Goal: Information Seeking & Learning: Understand process/instructions

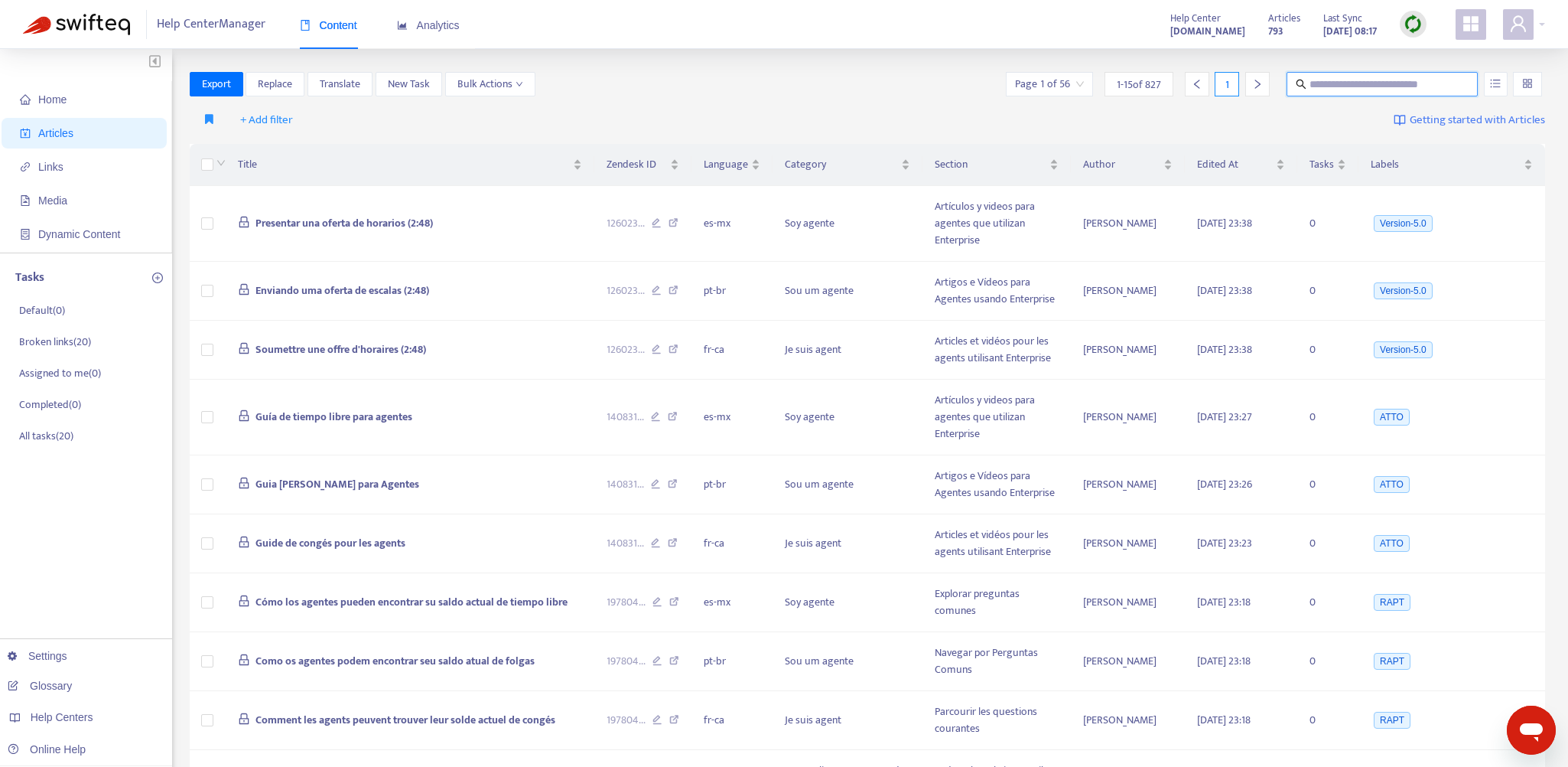
paste input "**********"
type input "**********"
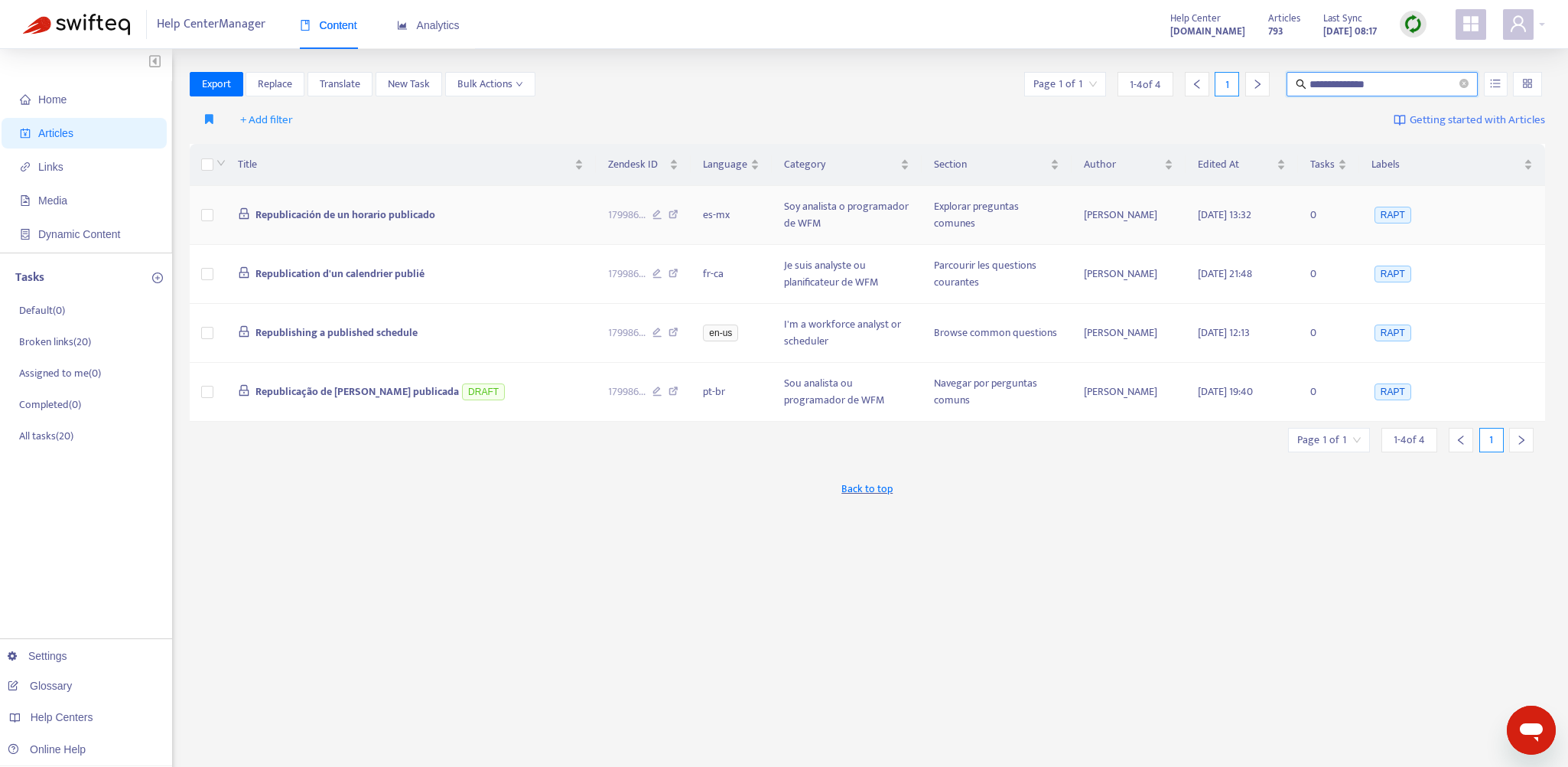
click at [373, 208] on span "Republicación de un horario publicado" at bounding box center [345, 215] width 180 height 17
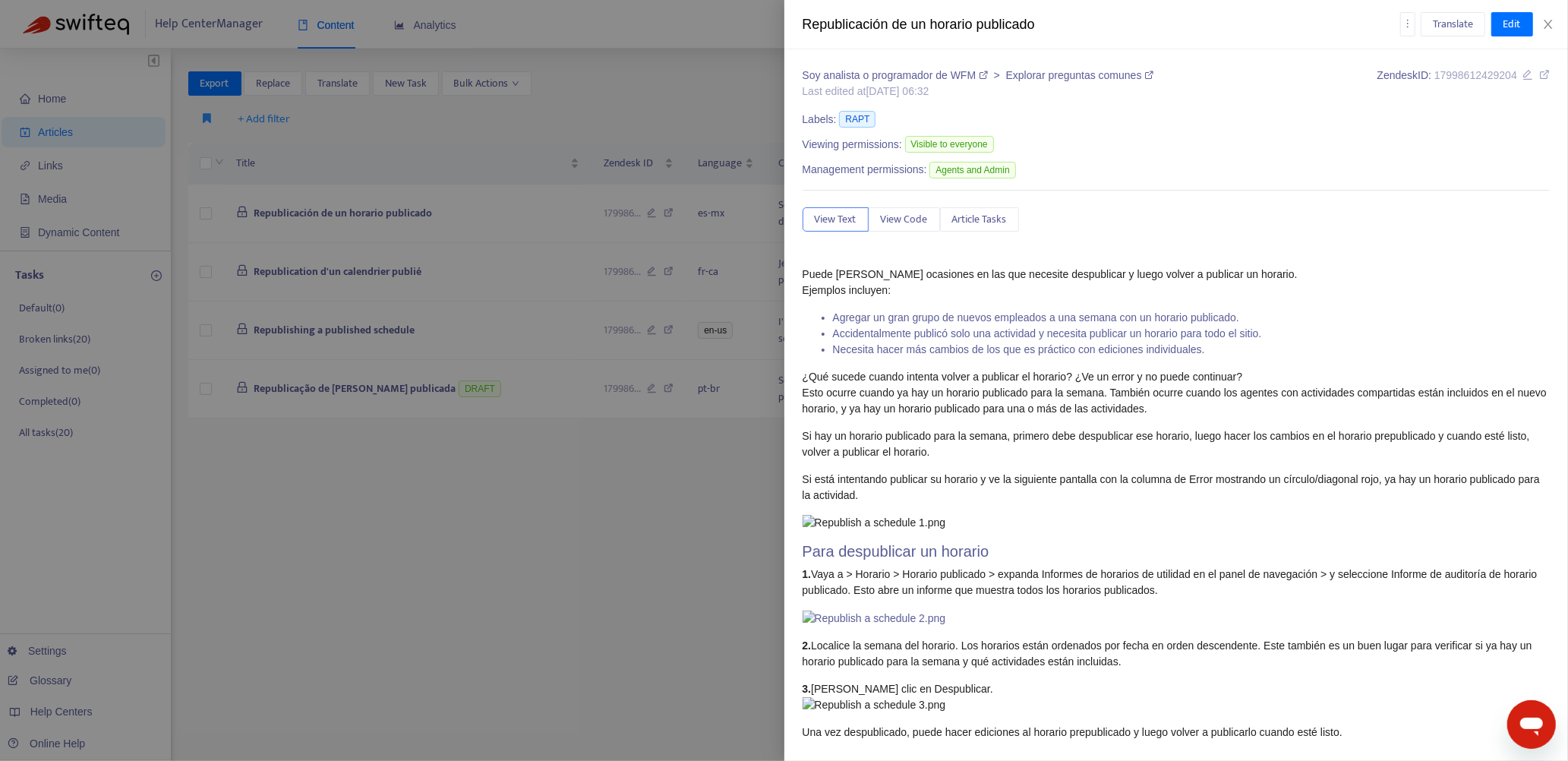
click at [1540, 74] on icon at bounding box center [1545, 74] width 10 height 10
click at [1540, 72] on icon at bounding box center [1545, 74] width 10 height 10
click at [1549, 18] on icon "close" at bounding box center [1548, 24] width 12 height 12
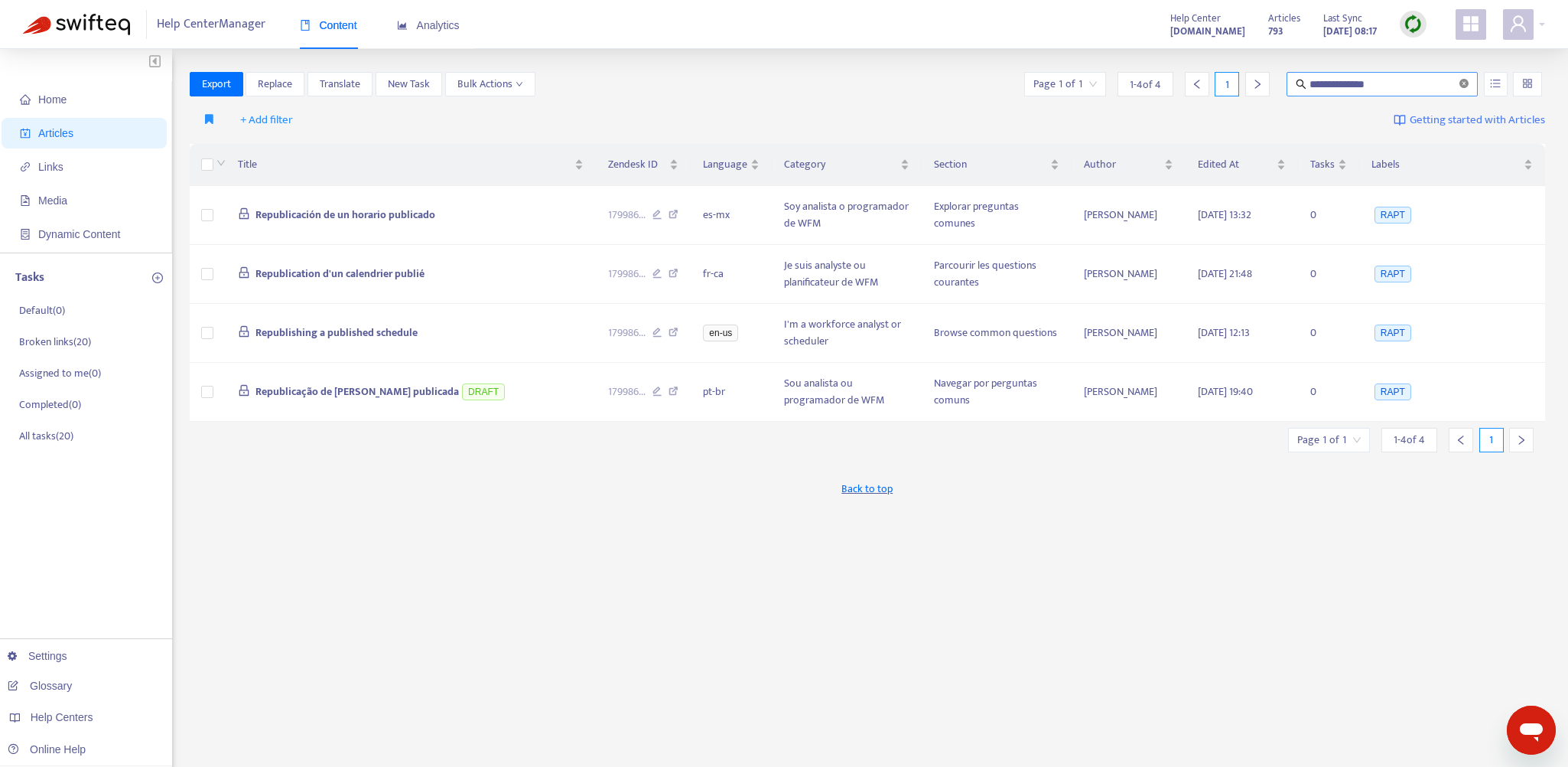
click at [1468, 82] on icon "close-circle" at bounding box center [1464, 83] width 10 height 10
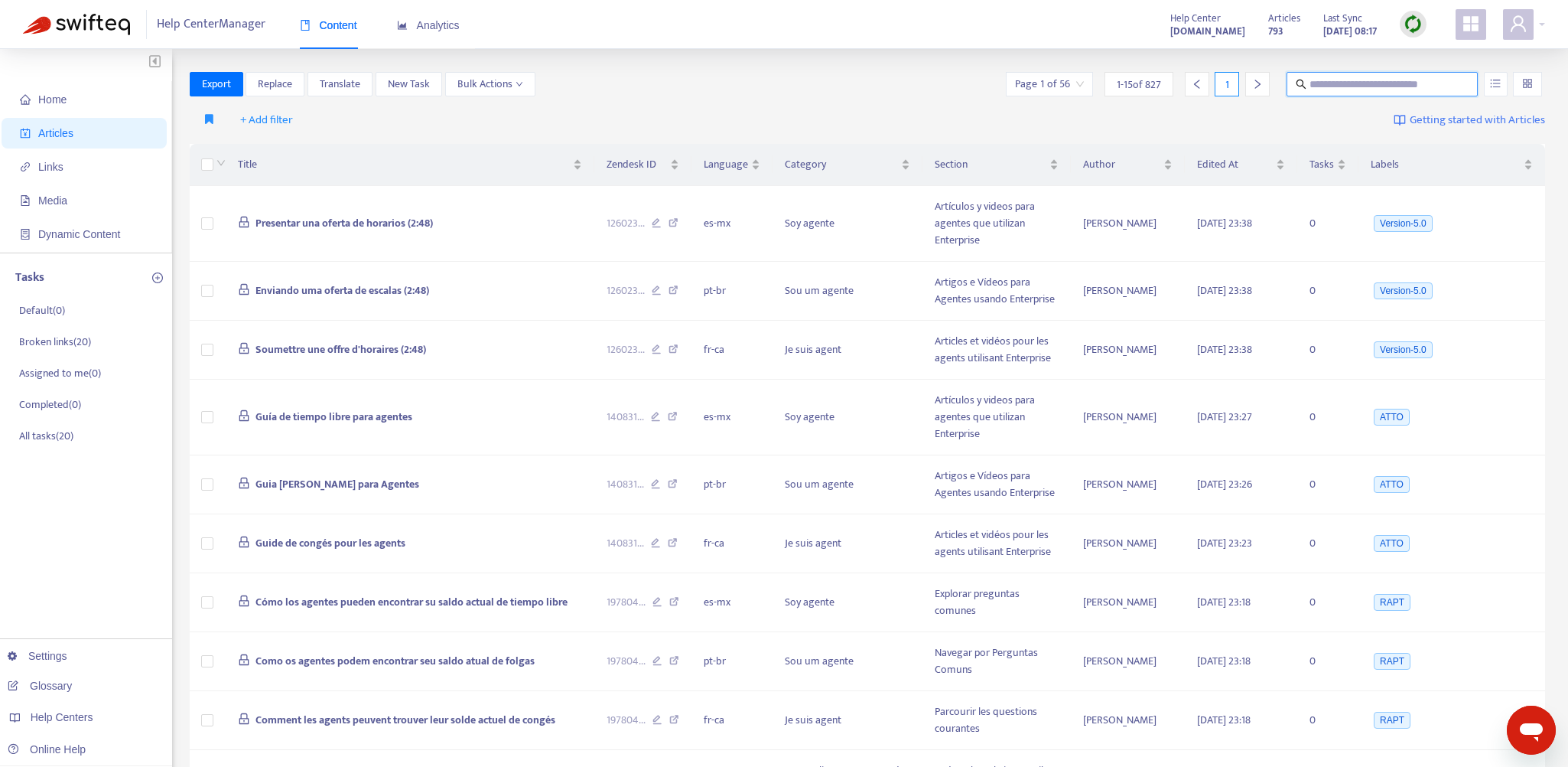
paste input "**********"
type input "**********"
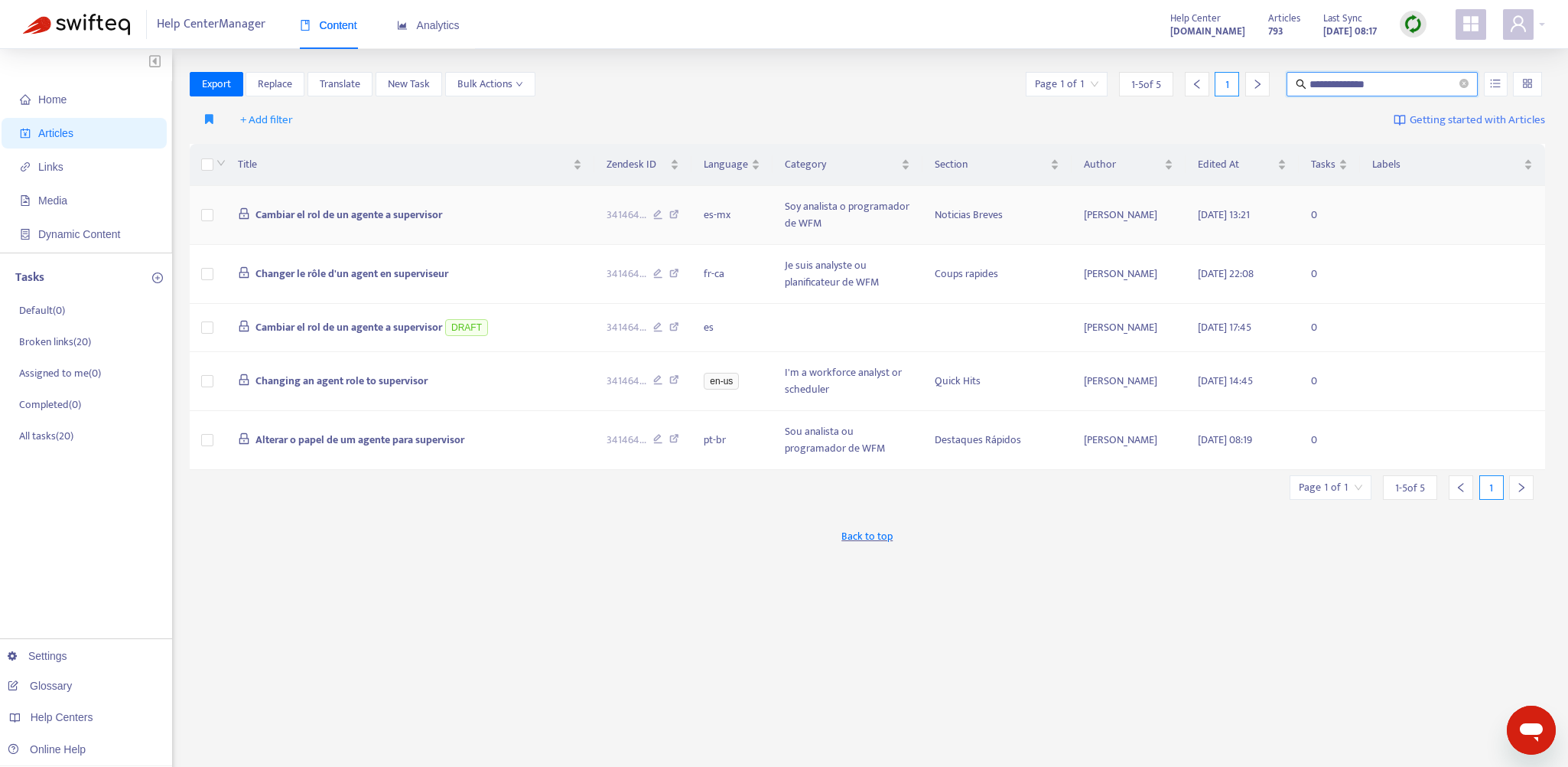
click at [402, 220] on span "Cambiar el rol de un agente a supervisor" at bounding box center [349, 215] width 187 height 17
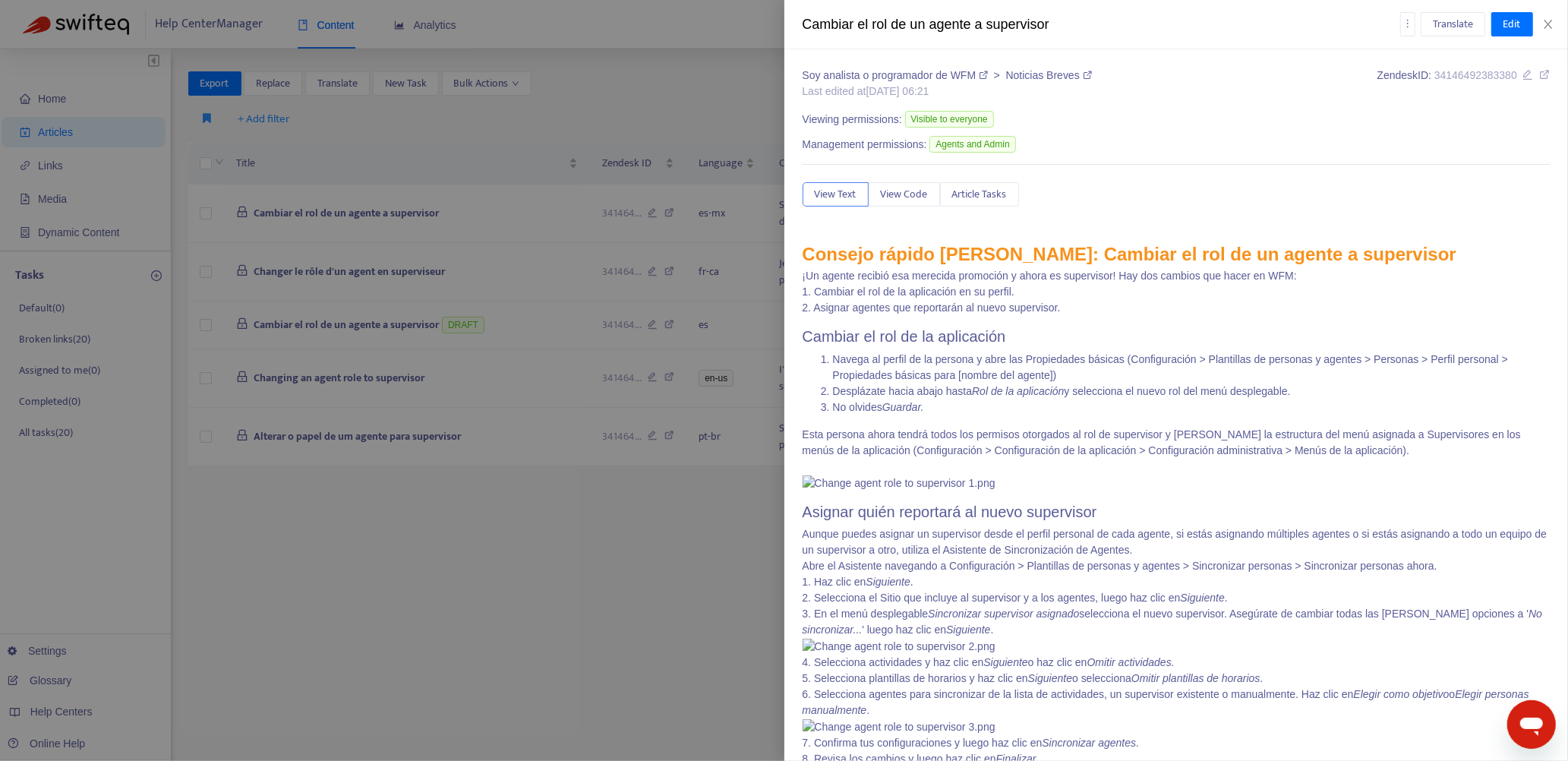
click at [1540, 72] on icon at bounding box center [1545, 74] width 10 height 10
click at [1548, 23] on icon "close" at bounding box center [1548, 24] width 9 height 9
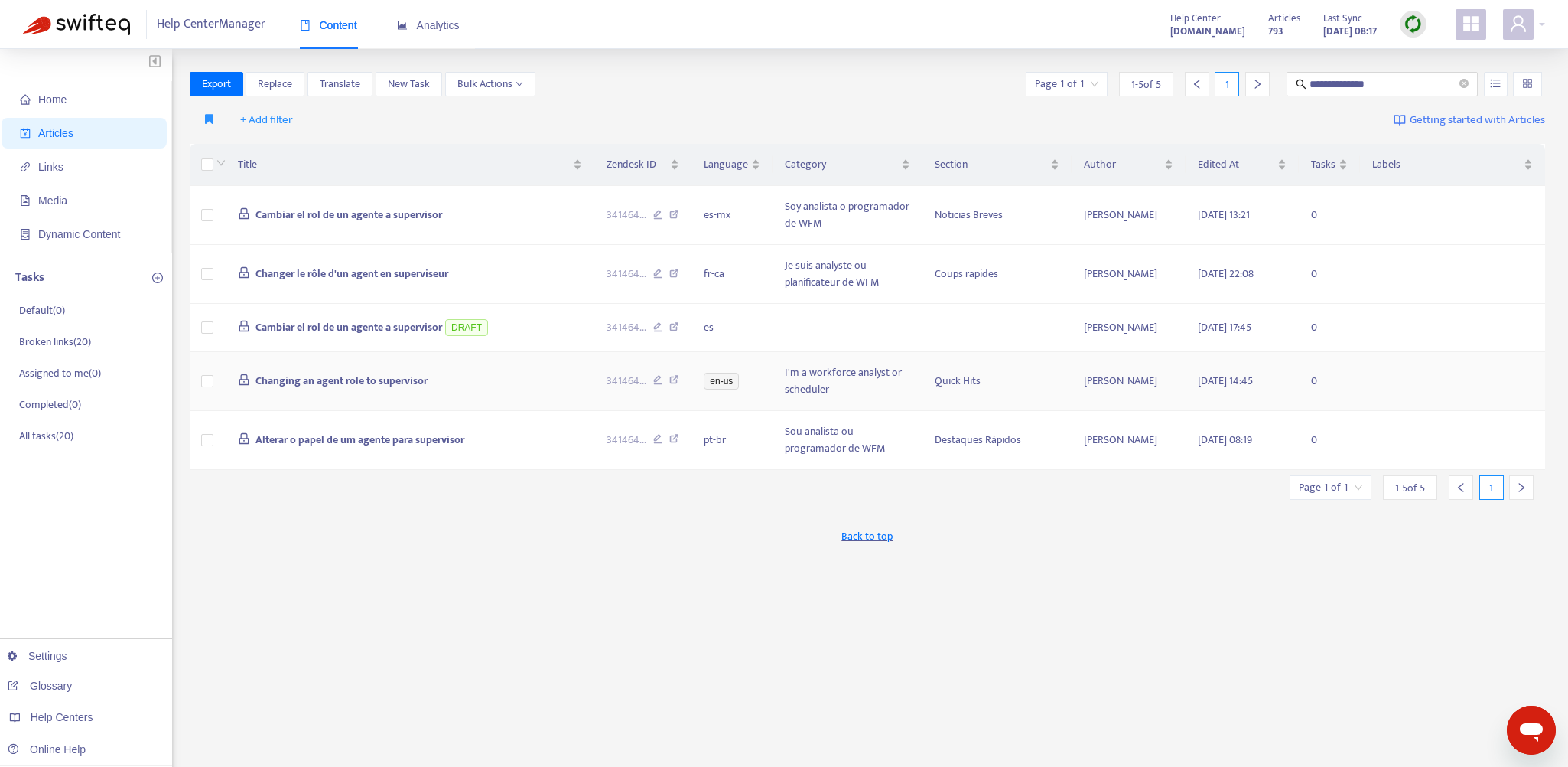
click at [366, 373] on span "Changing an agent role to supervisor" at bounding box center [342, 381] width 172 height 17
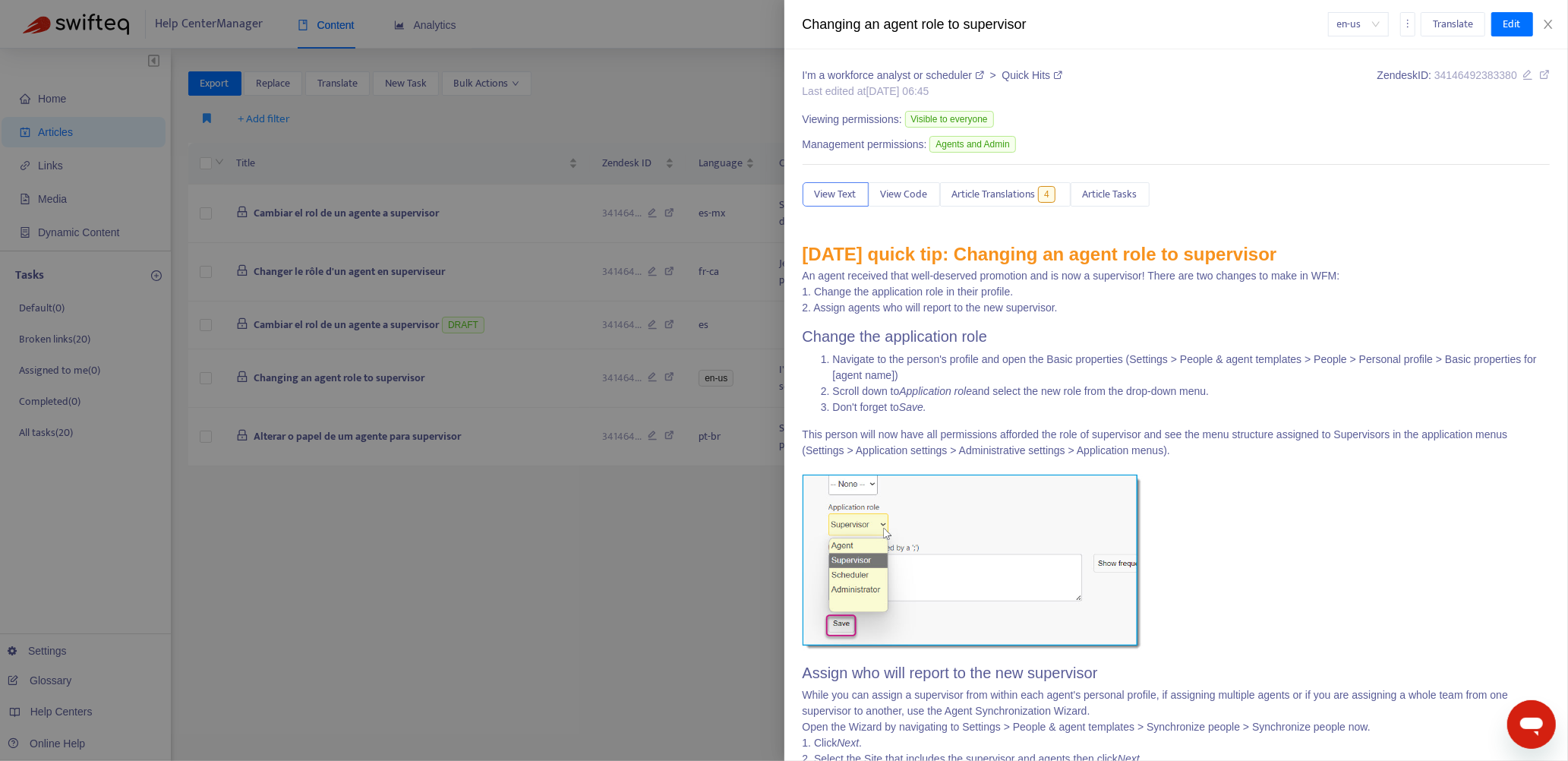
click at [1540, 72] on icon at bounding box center [1545, 74] width 10 height 10
click at [680, 81] on div at bounding box center [784, 380] width 1568 height 761
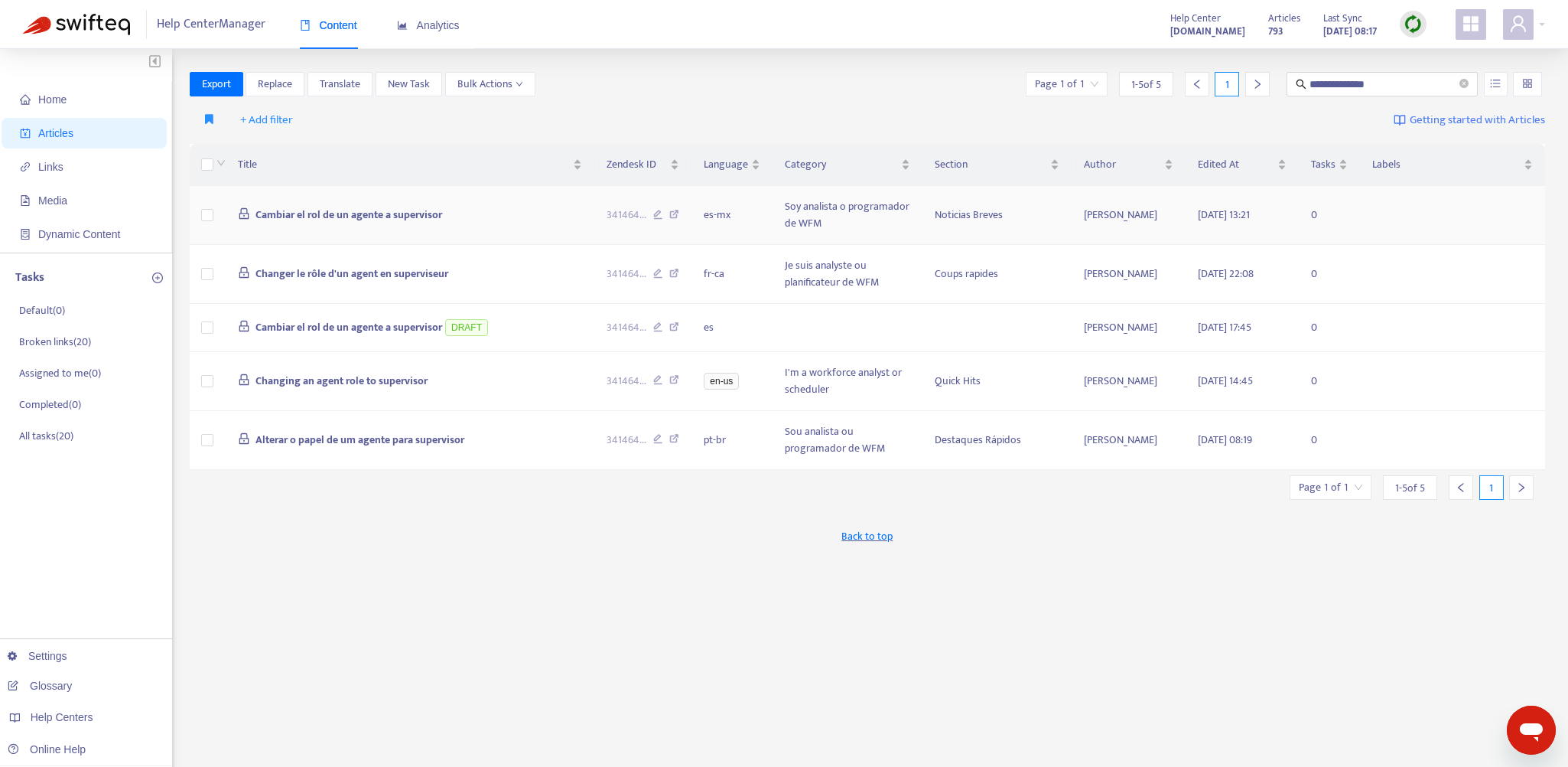
click at [411, 211] on span "Cambiar el rol de un agente a supervisor" at bounding box center [349, 215] width 187 height 17
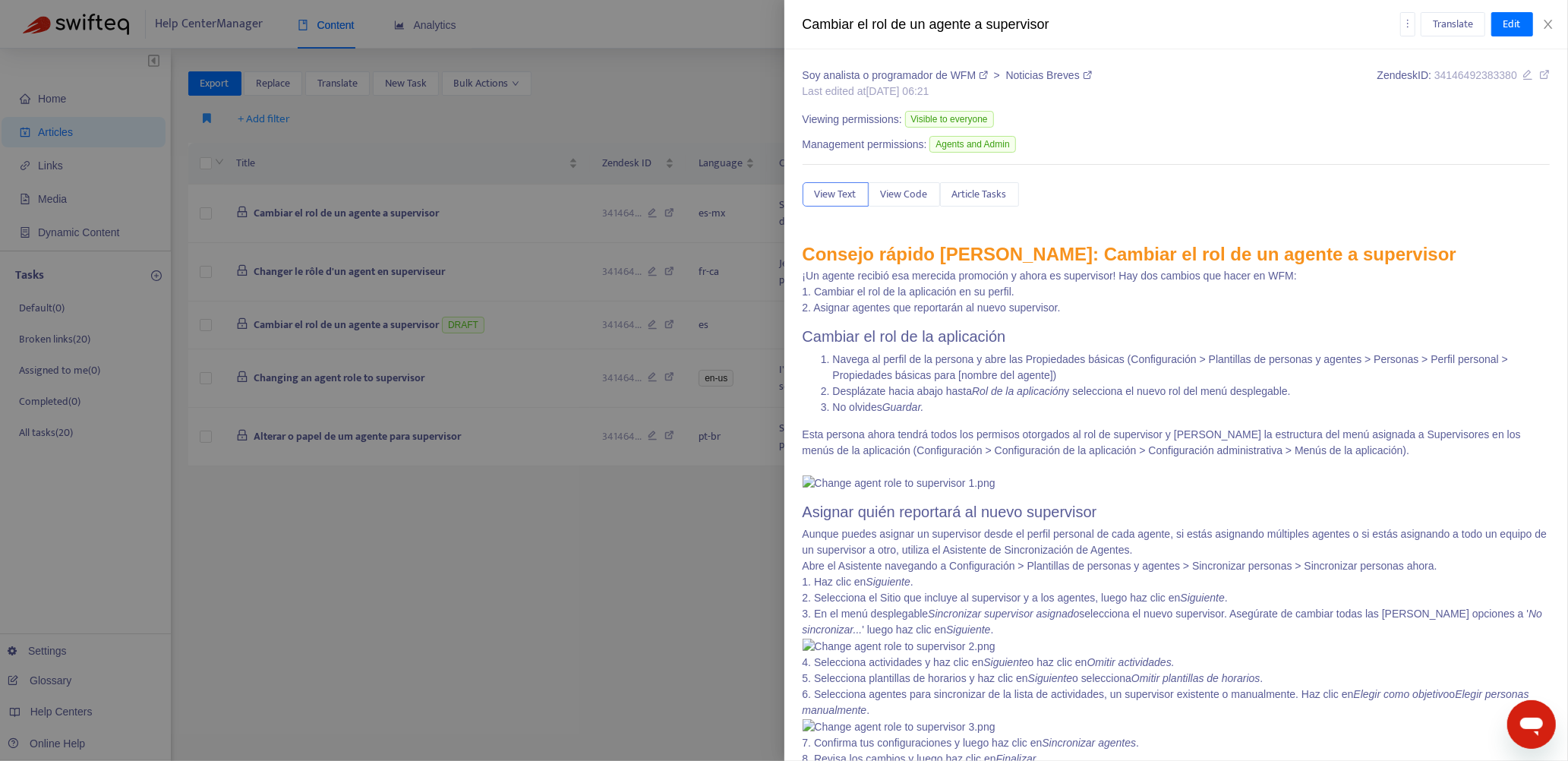
click at [1540, 74] on icon at bounding box center [1545, 74] width 10 height 10
click at [737, 60] on div at bounding box center [784, 380] width 1568 height 761
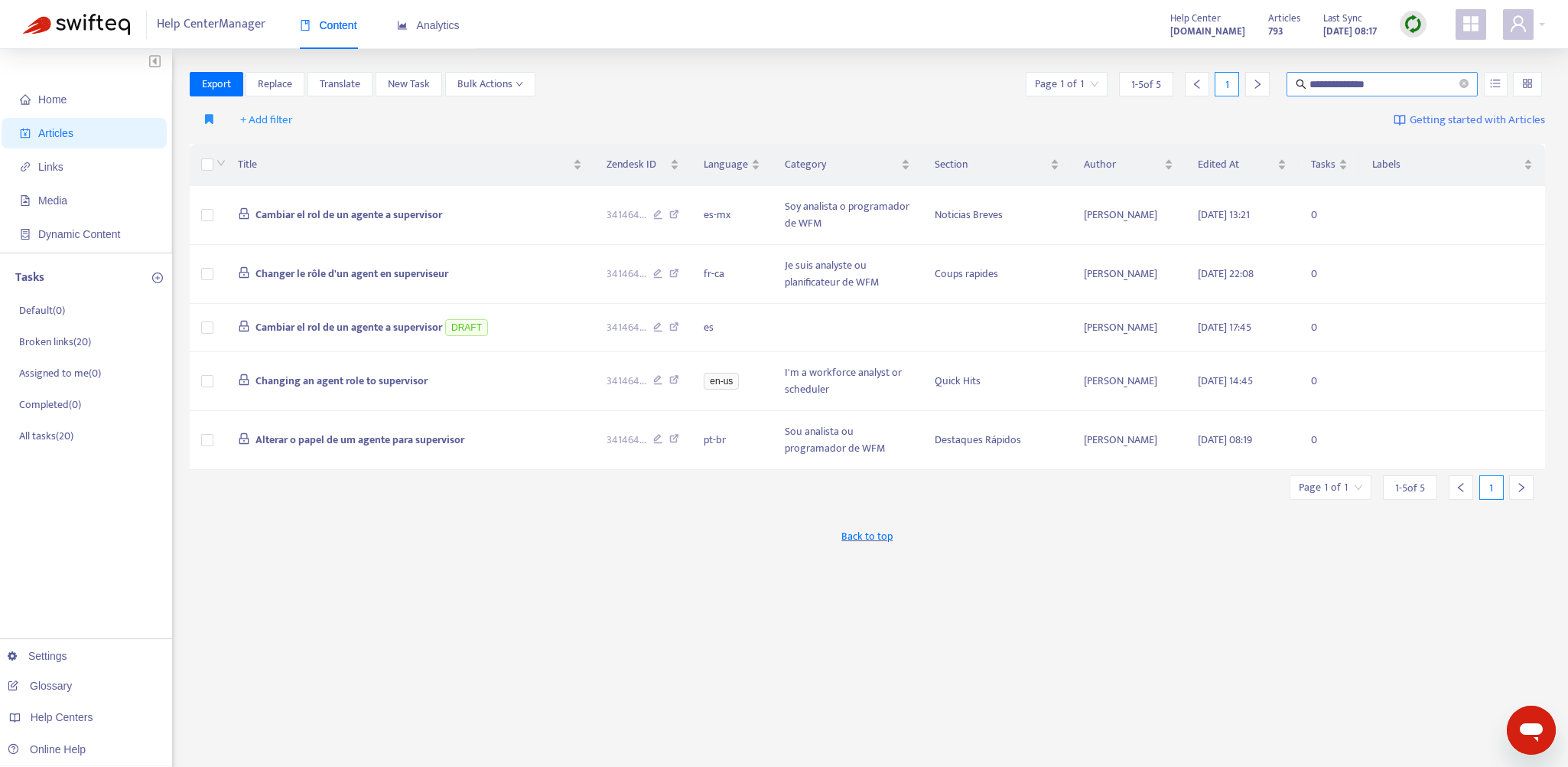
click at [1471, 80] on span "**********" at bounding box center [1382, 84] width 191 height 24
click at [1466, 83] on icon "close-circle" at bounding box center [1464, 83] width 10 height 10
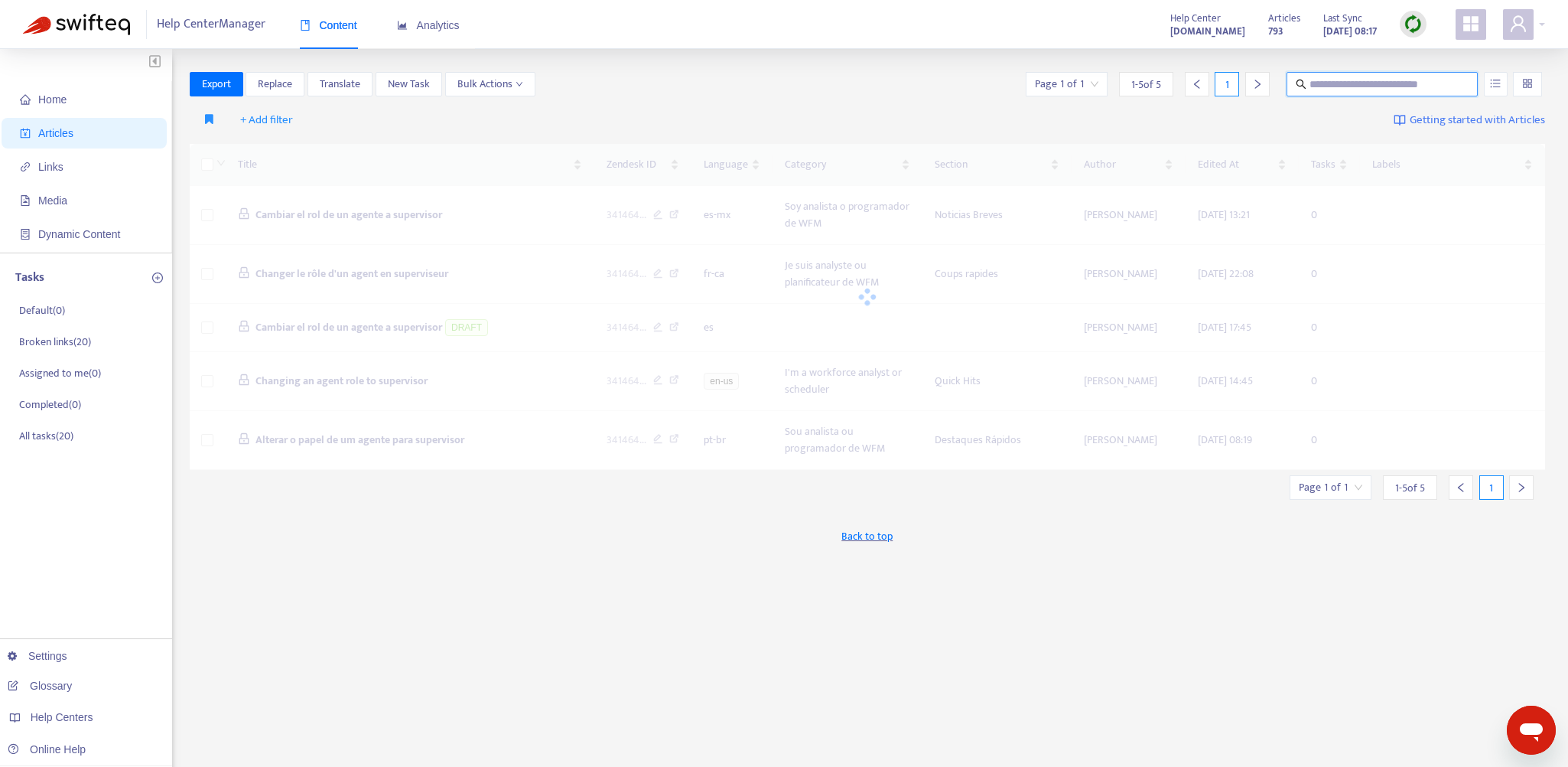
click at [1385, 86] on input "text" at bounding box center [1382, 83] width 147 height 17
paste input "**********"
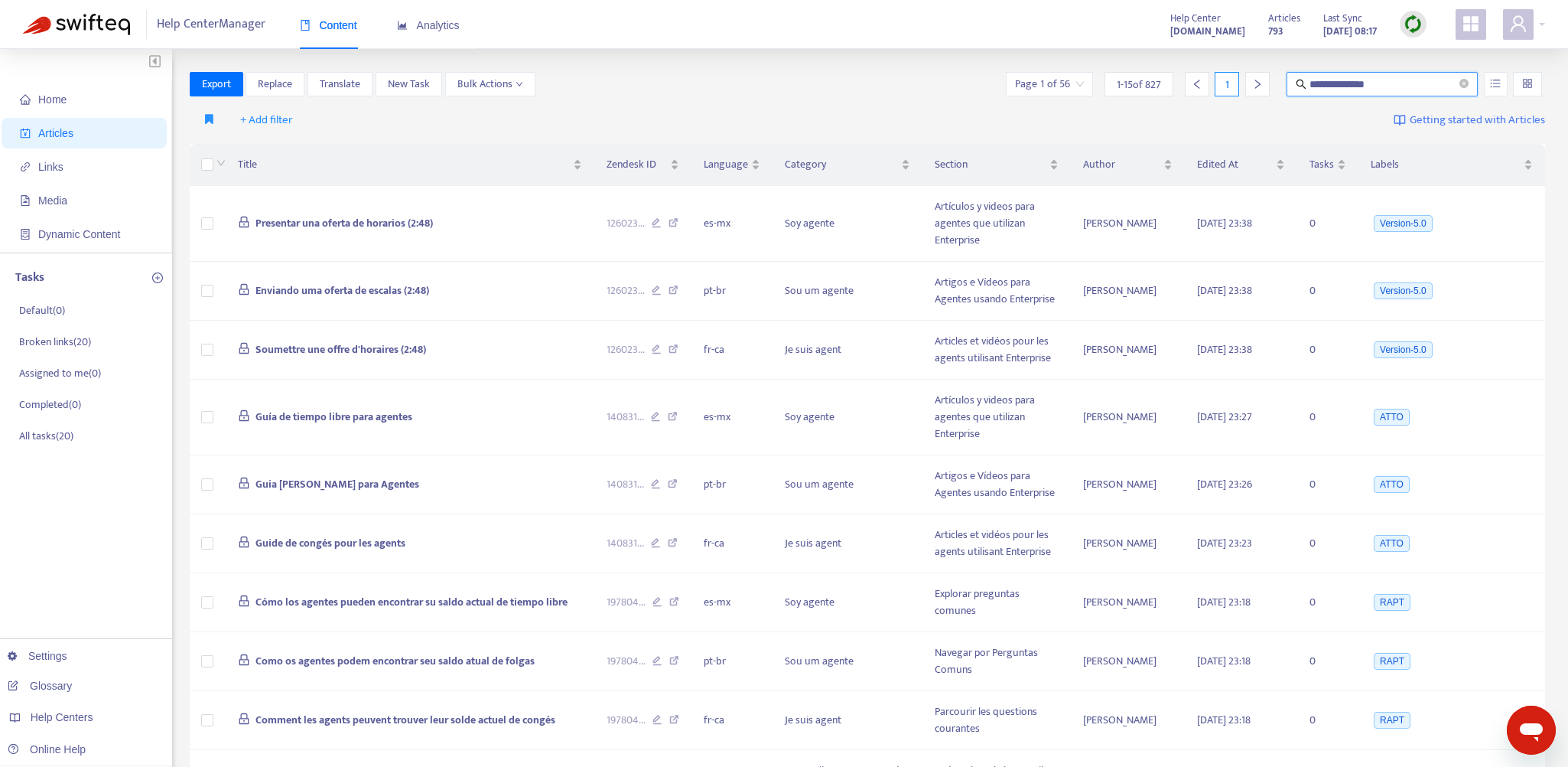
type input "**********"
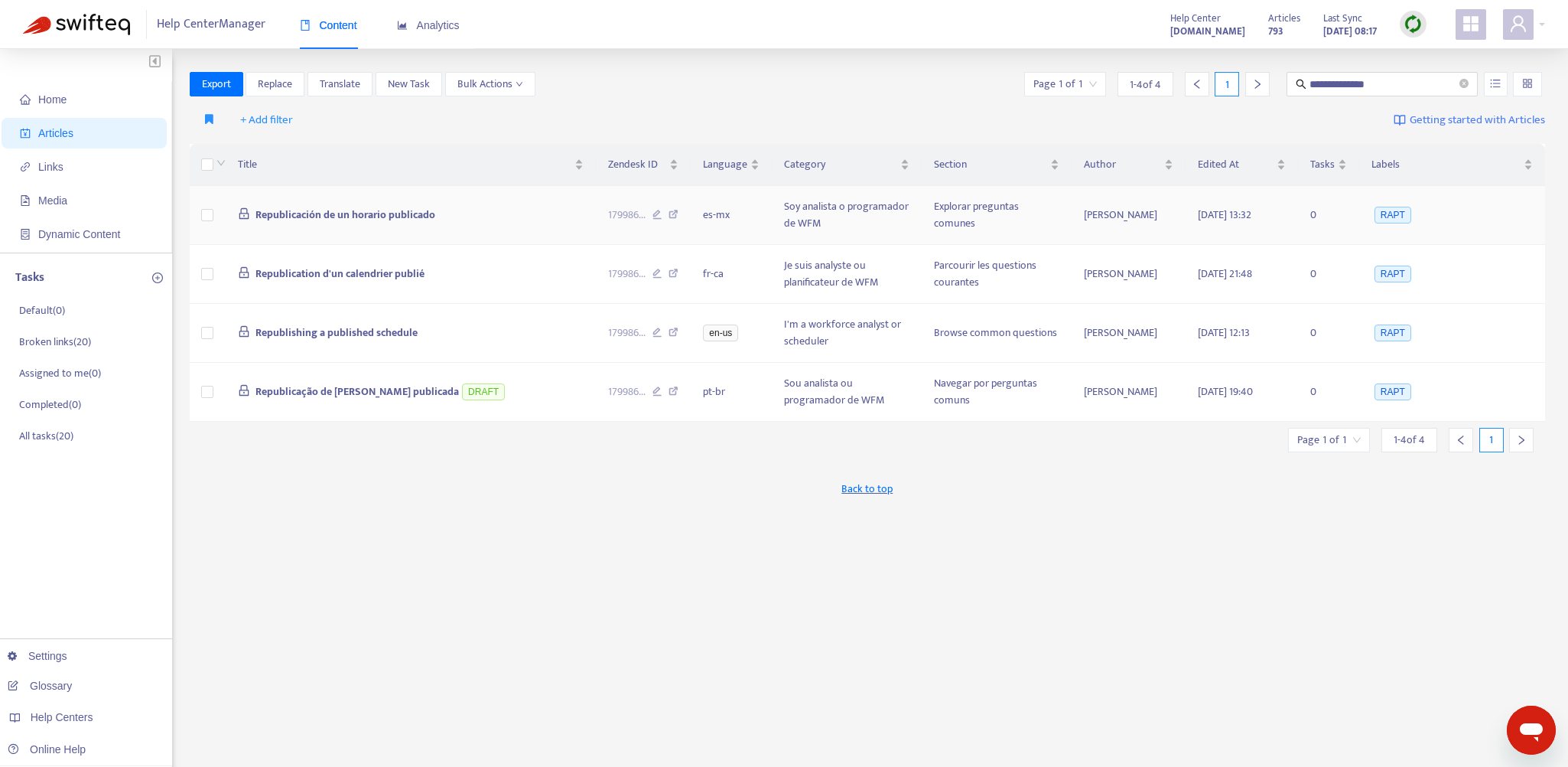
click at [415, 210] on span "Republicación de un horario publicado" at bounding box center [345, 215] width 180 height 17
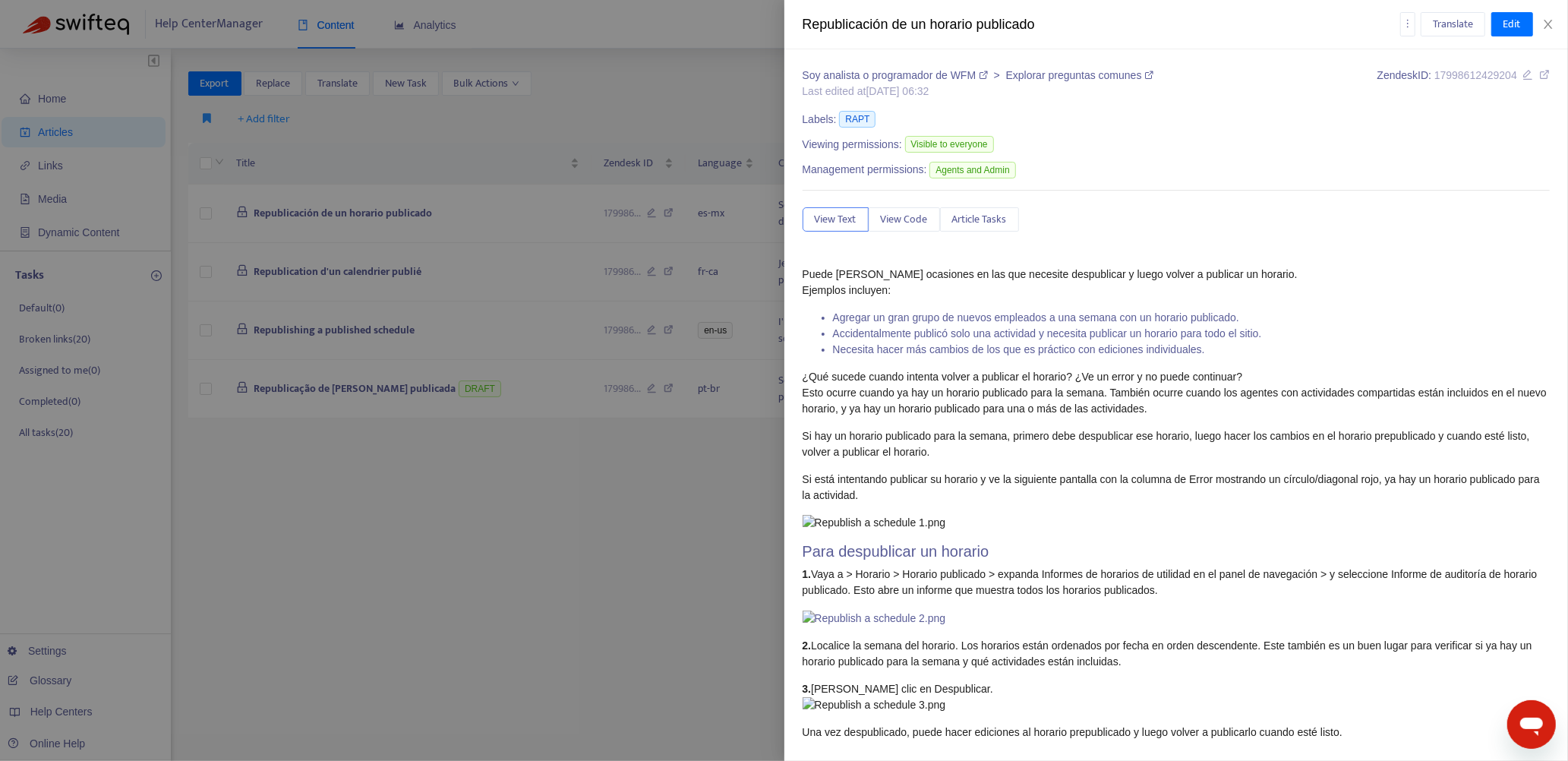
click at [711, 85] on div at bounding box center [784, 380] width 1568 height 761
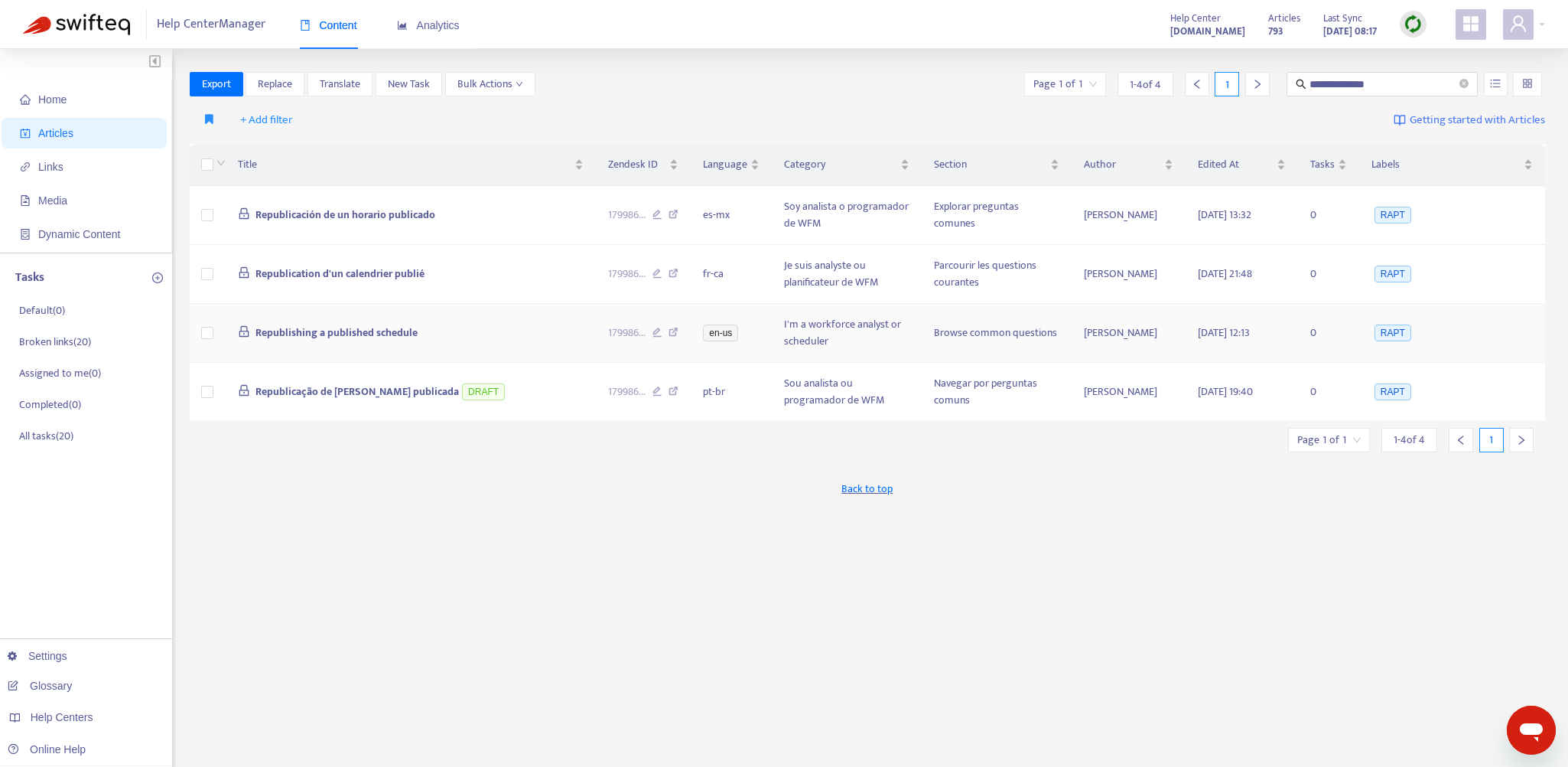
click at [339, 328] on span "Republishing a published schedule" at bounding box center [336, 332] width 163 height 17
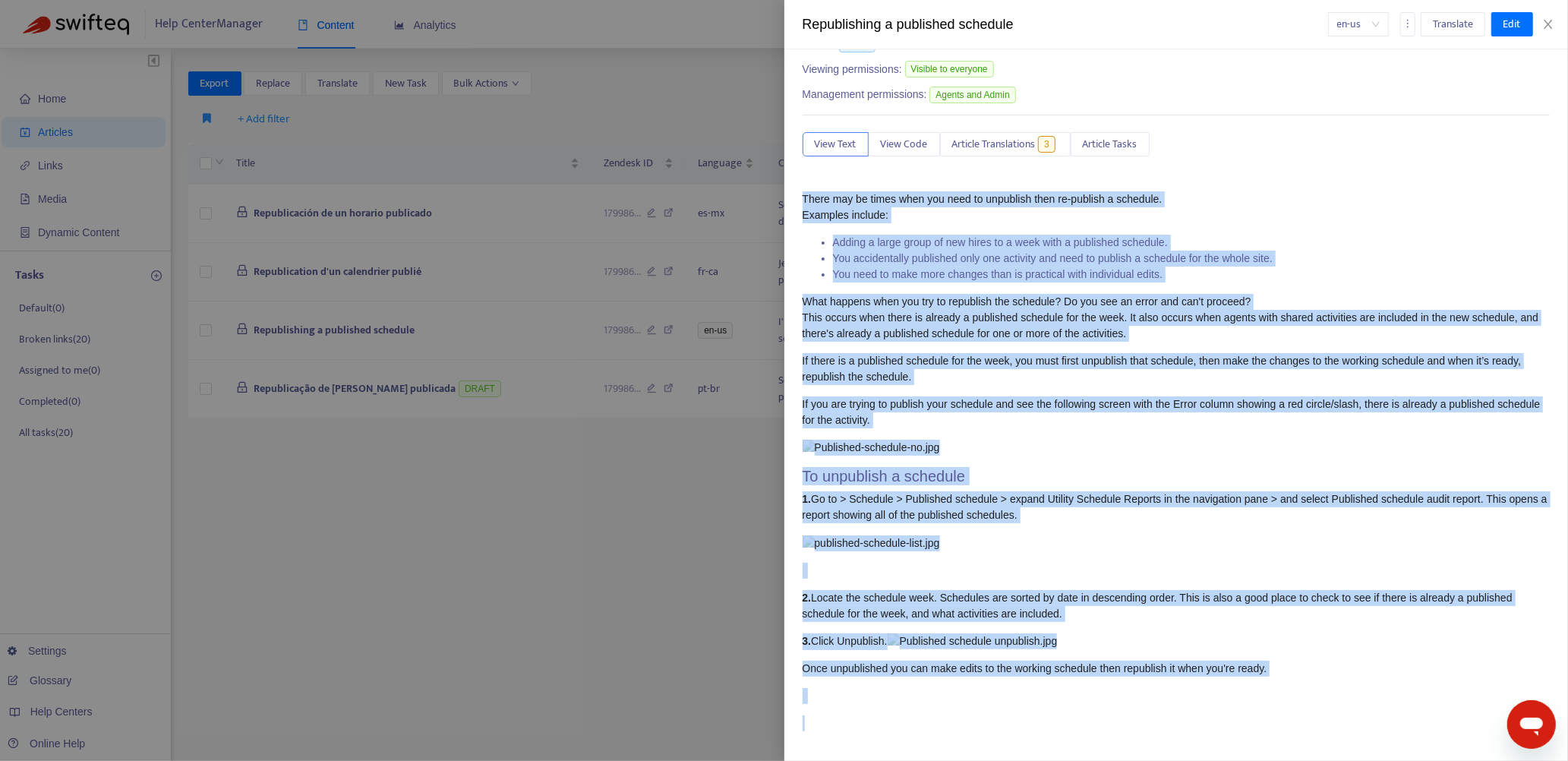
scroll to position [1053, 0]
drag, startPoint x: 802, startPoint y: 273, endPoint x: 1305, endPoint y: 654, distance: 631.0
click at [1305, 654] on span "There may be times when you need to unpublish then re-publish a schedule. Examp…" at bounding box center [1176, 462] width 748 height 541
copy span "Lorem ips do sitam cons adi elit se doeiusmod temp in-utlabor e dolorema. Aliqu…"
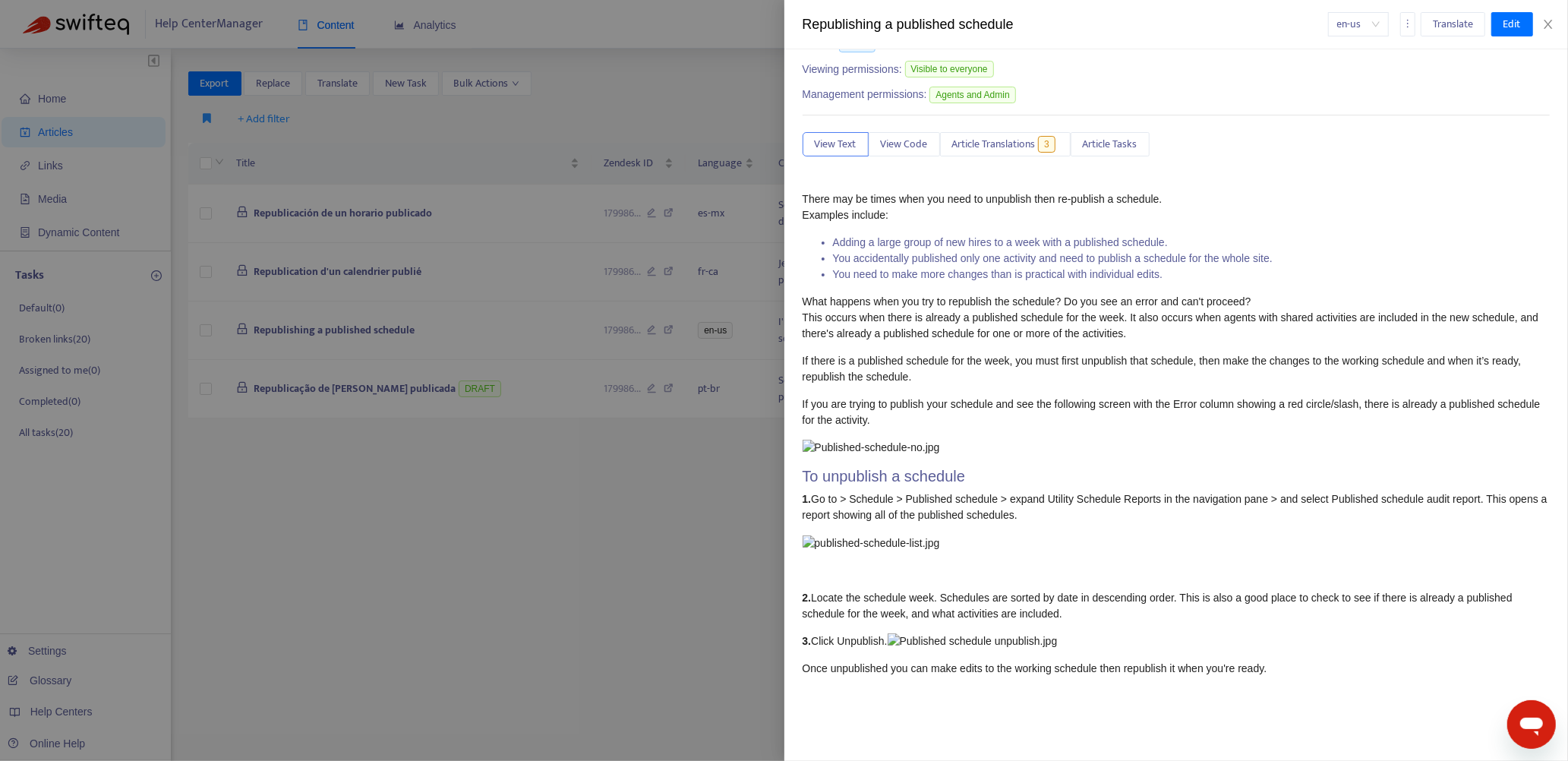
click at [639, 585] on div at bounding box center [784, 380] width 1568 height 761
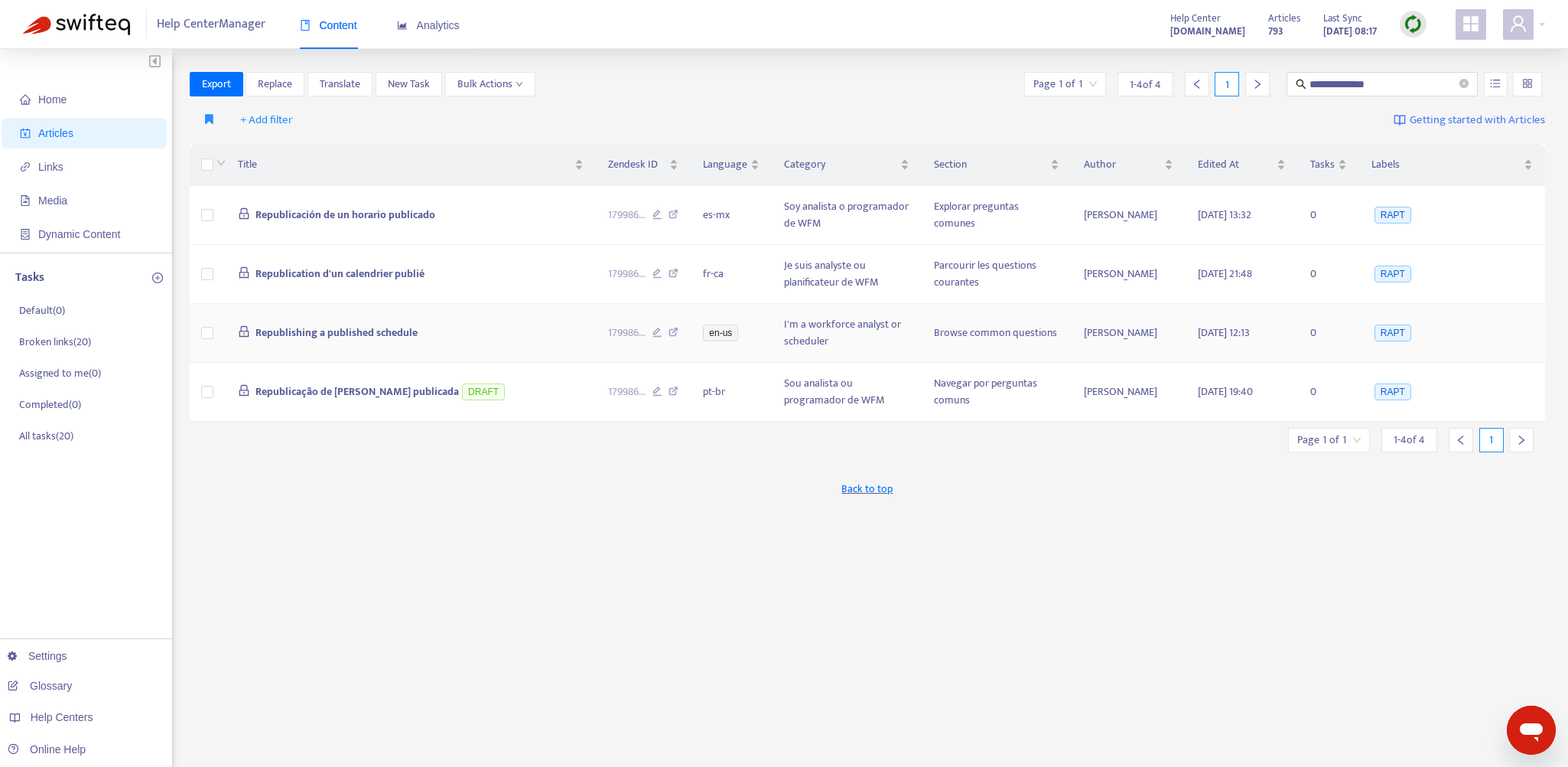
click at [501, 330] on td "Republishing a published schedule" at bounding box center [411, 333] width 370 height 59
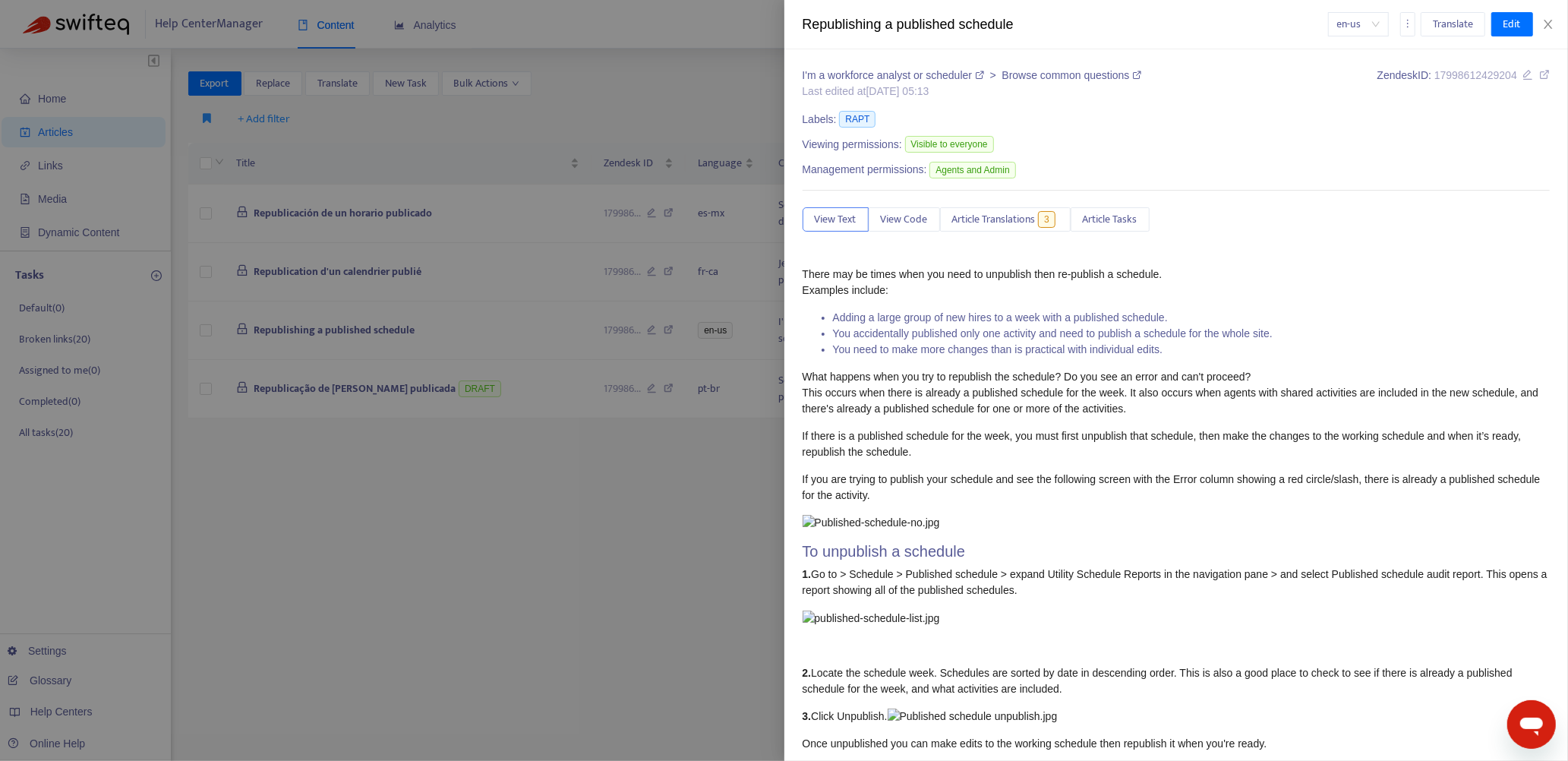
click at [917, 310] on li "Adding a large group of new hires to a week with a published schedule." at bounding box center [1192, 318] width 718 height 16
click at [659, 92] on div at bounding box center [784, 380] width 1568 height 761
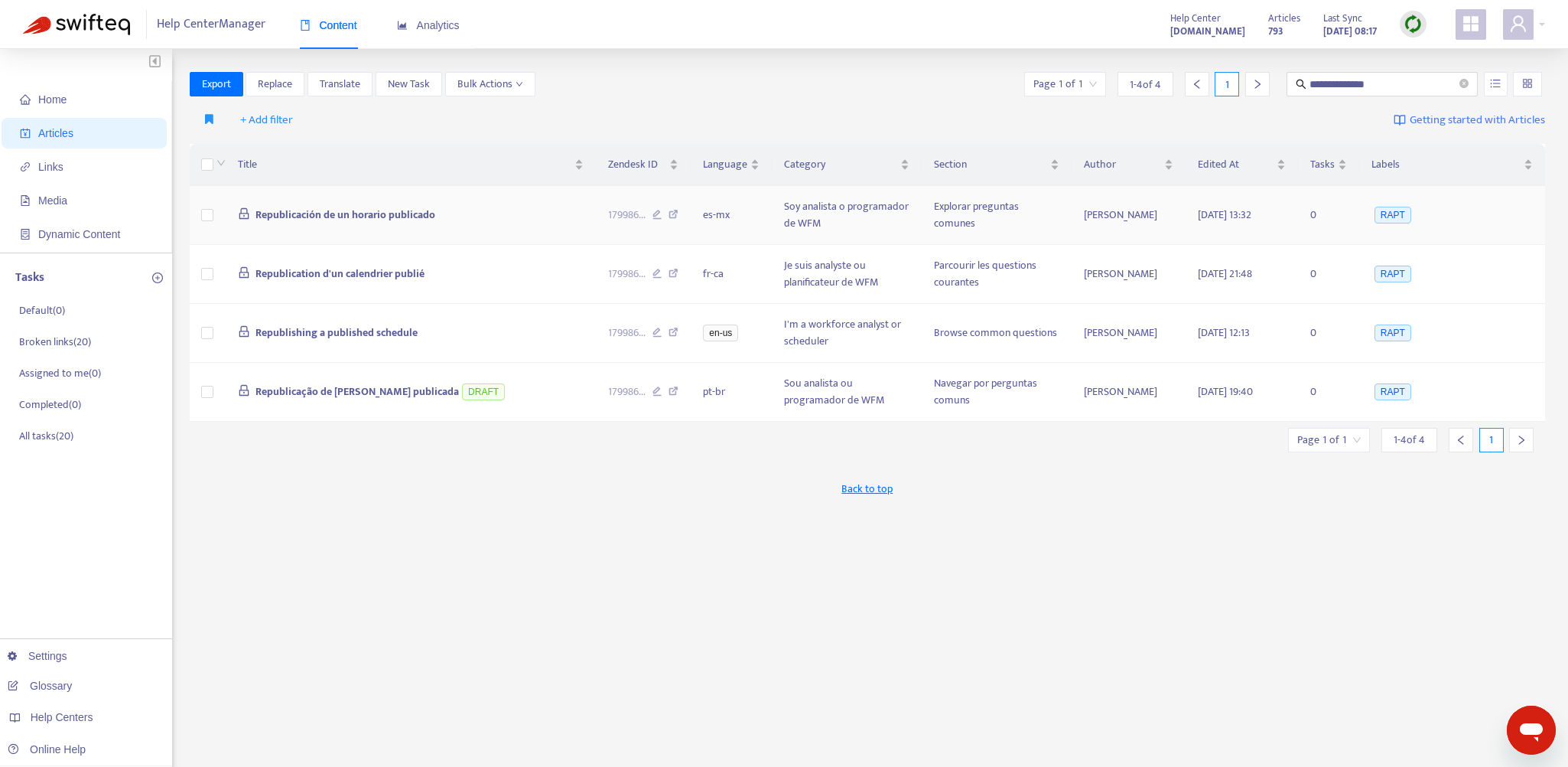
click at [396, 213] on span "Republicación de un horario publicado" at bounding box center [345, 215] width 180 height 17
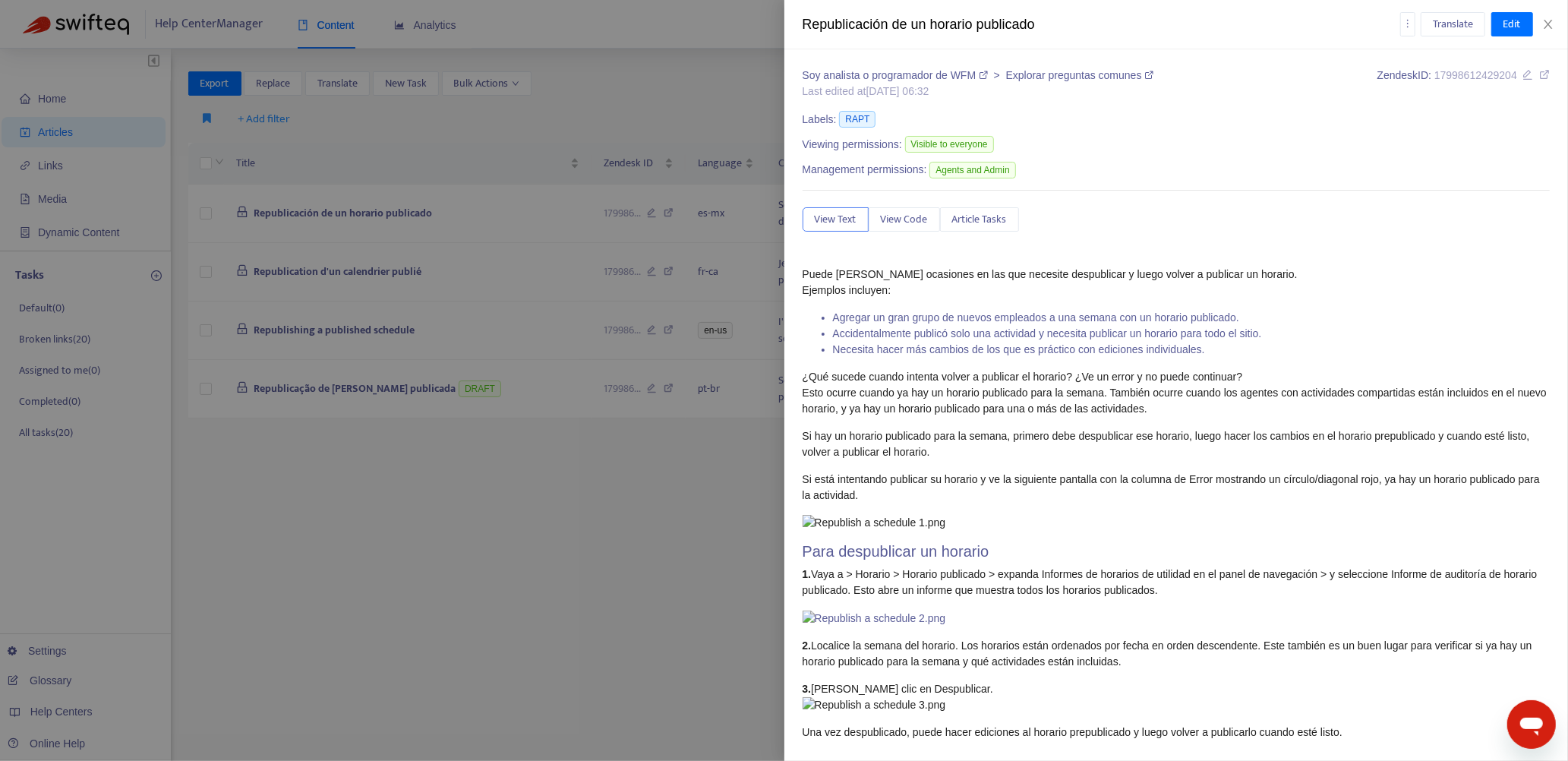
click at [935, 281] on p "Puede [PERSON_NAME] ocasiones en las que necesite despublicar y luego volver a …" at bounding box center [1176, 282] width 748 height 32
click at [1540, 78] on icon at bounding box center [1545, 74] width 10 height 10
